Goal: Task Accomplishment & Management: Complete application form

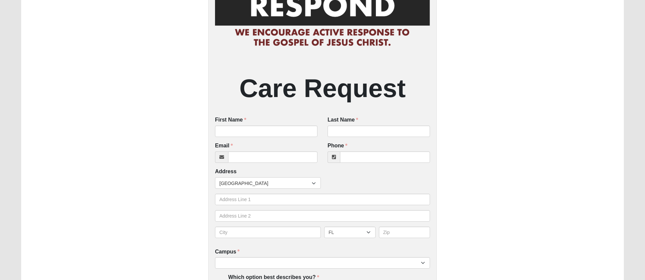
scroll to position [103, 0]
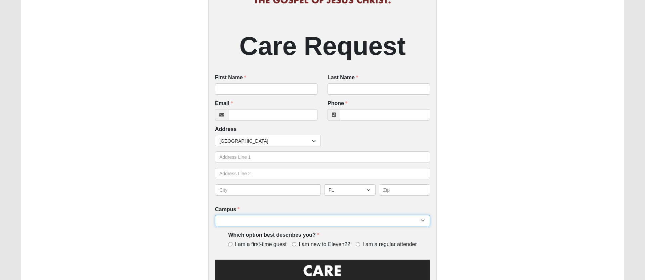
click at [273, 220] on select "Arlington Baymeadows Eleven22 Online [PERSON_NAME][GEOGRAPHIC_DATA] Jesup [GEOG…" at bounding box center [322, 220] width 215 height 11
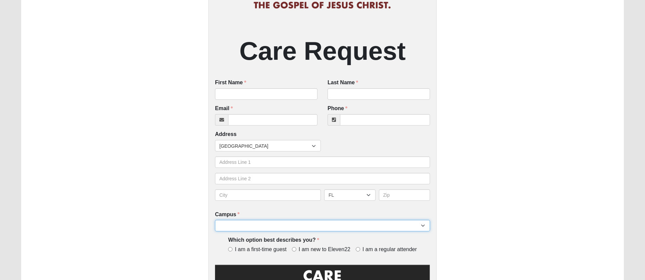
scroll to position [160, 0]
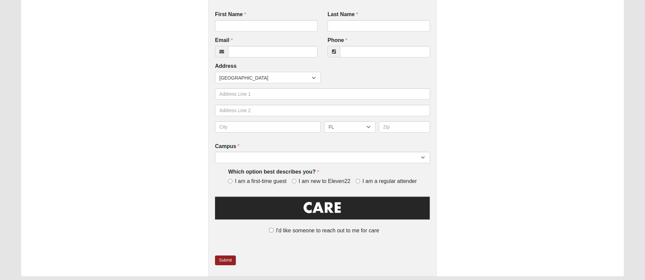
scroll to position [187, 0]
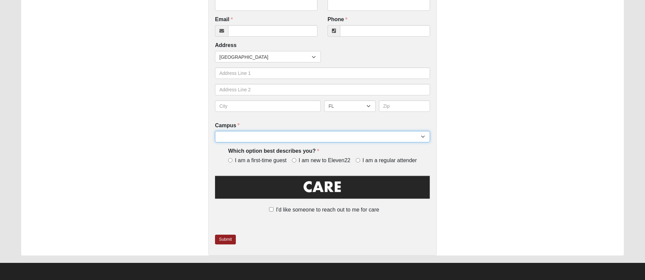
click at [248, 137] on select "Arlington Baymeadows Eleven22 Online [PERSON_NAME][GEOGRAPHIC_DATA] Jesup [GEOG…" at bounding box center [322, 136] width 215 height 11
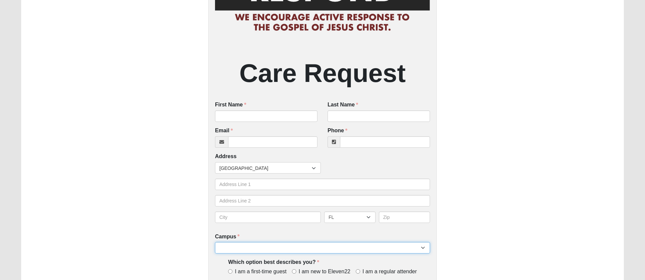
scroll to position [0, 0]
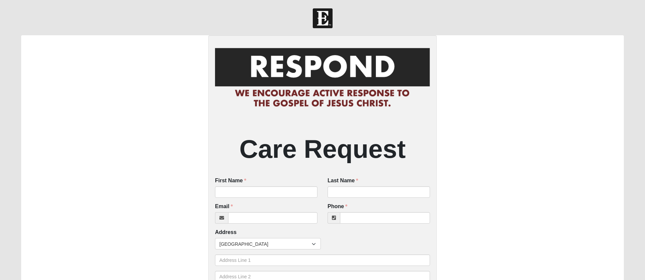
click at [151, 101] on div "Care Request First Name First Name is required. Last Name Last Name is required…" at bounding box center [322, 239] width 603 height 408
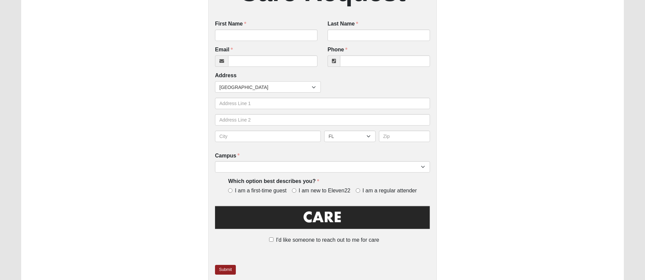
scroll to position [156, 0]
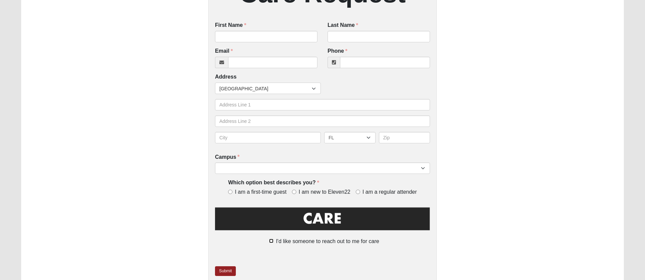
click at [269, 242] on input "I'd like someone to reach out to me for care" at bounding box center [271, 241] width 4 height 4
checkbox input "true"
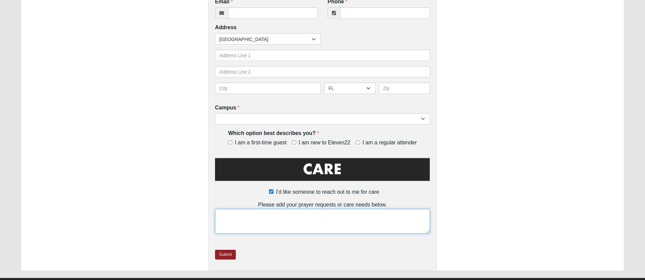
scroll to position [204, 0]
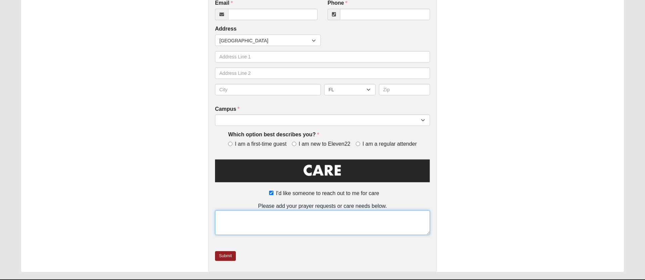
click at [270, 220] on textarea at bounding box center [322, 222] width 215 height 25
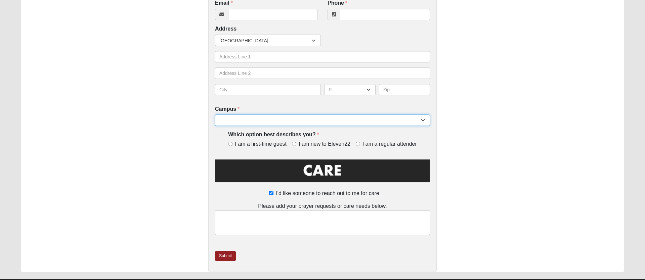
click at [424, 121] on select "Arlington Baymeadows Eleven22 Online [PERSON_NAME][GEOGRAPHIC_DATA] Jesup [GEOG…" at bounding box center [322, 120] width 215 height 11
select select "19"
click at [215, 115] on select "Arlington Baymeadows Eleven22 Online [PERSON_NAME][GEOGRAPHIC_DATA] Jesup [GEOG…" at bounding box center [322, 120] width 215 height 11
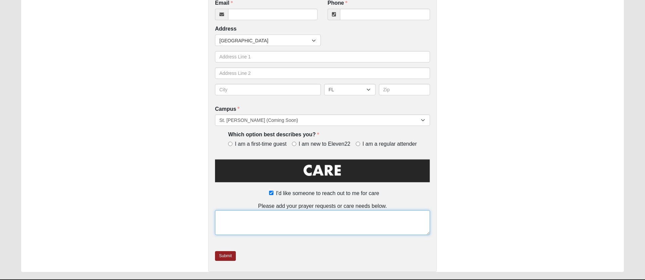
click at [278, 226] on textarea at bounding box center [322, 222] width 215 height 25
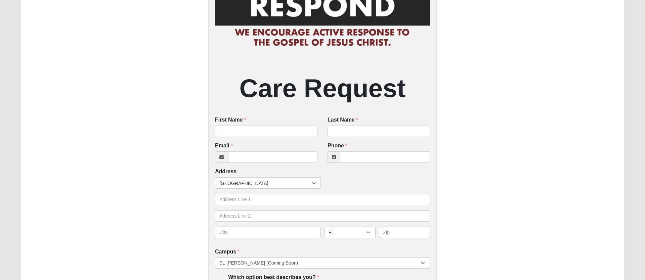
scroll to position [60, 0]
